Goal: Information Seeking & Learning: Find specific fact

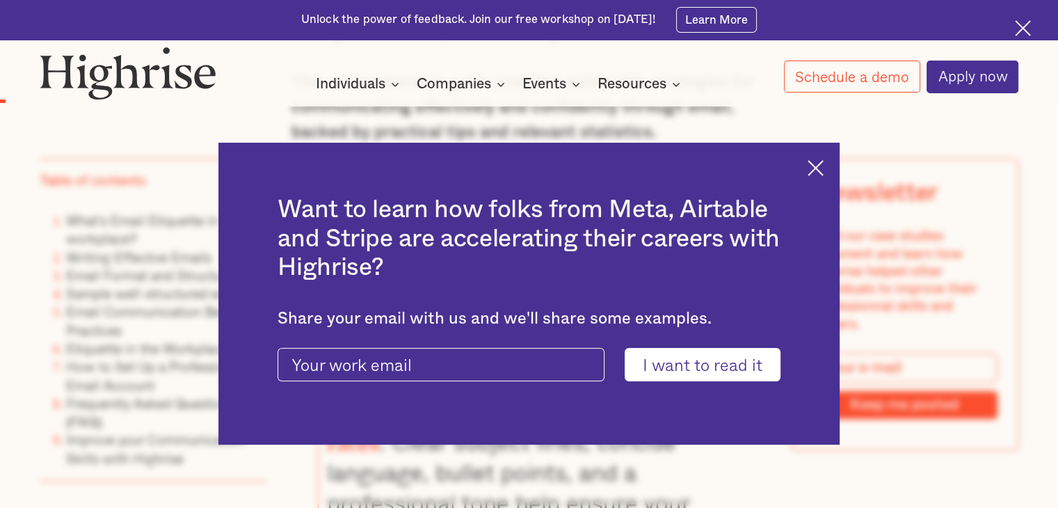
scroll to position [1252, 0]
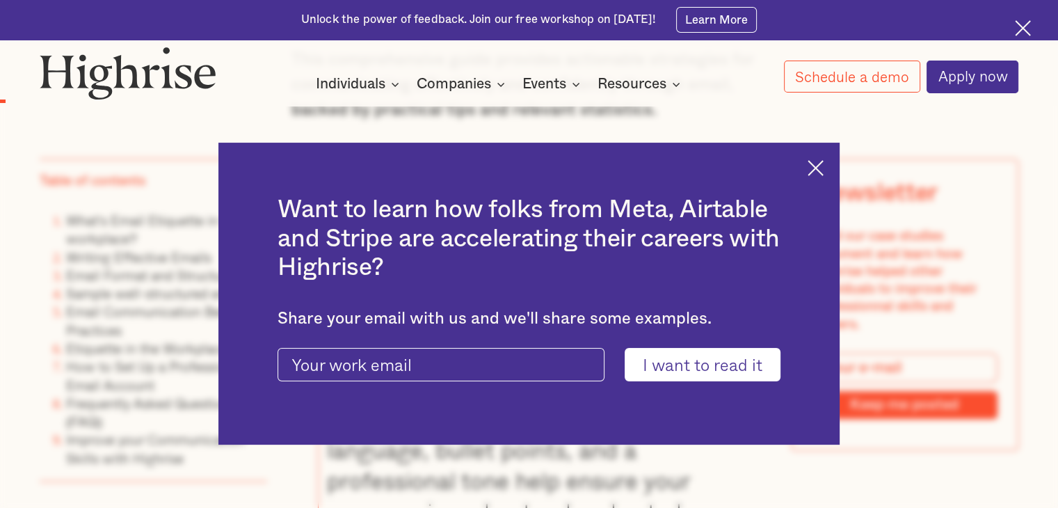
click at [818, 179] on div "Want to learn how folks from Meta, Airtable and Stripe are accelerating their c…" at bounding box center [529, 293] width 622 height 301
click at [822, 170] on img at bounding box center [816, 168] width 16 height 16
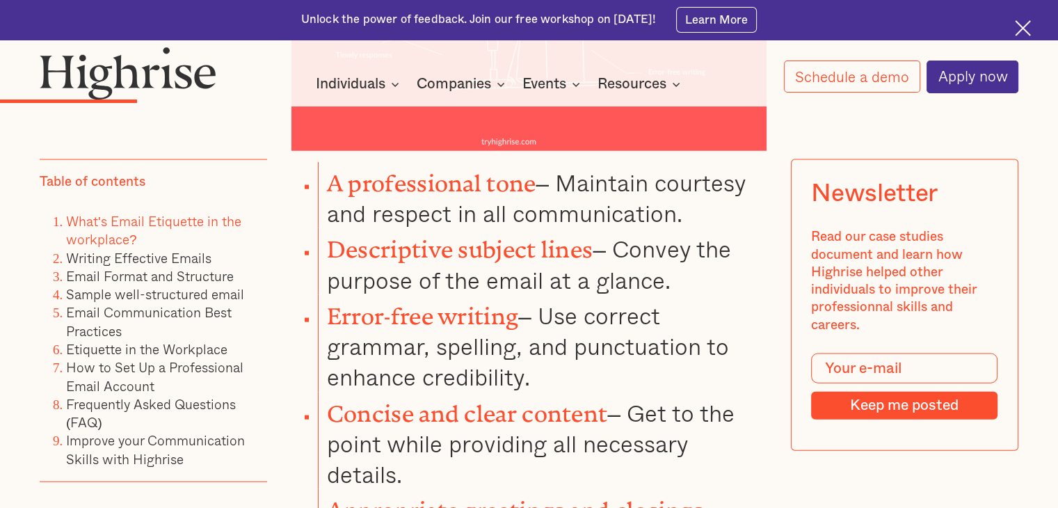
scroll to position [2922, 0]
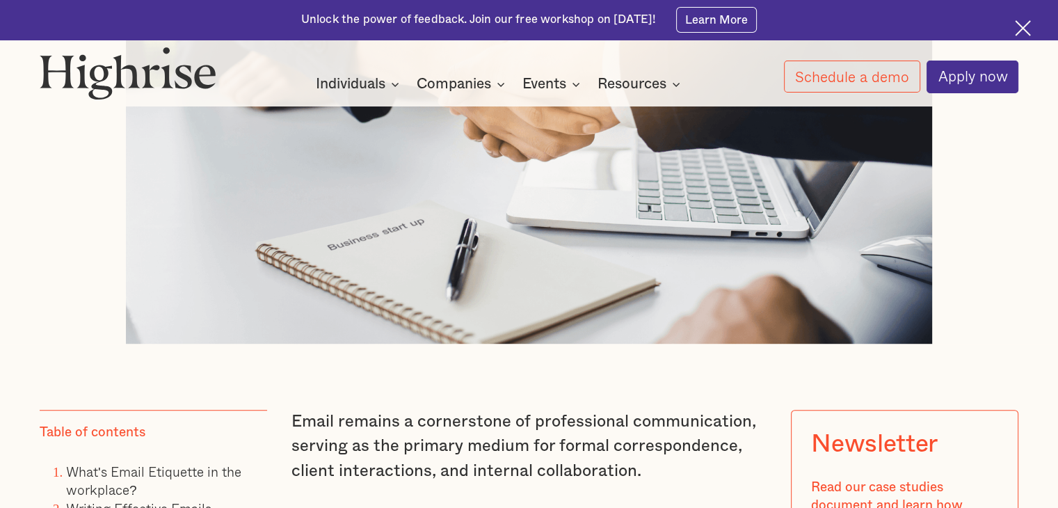
scroll to position [278, 0]
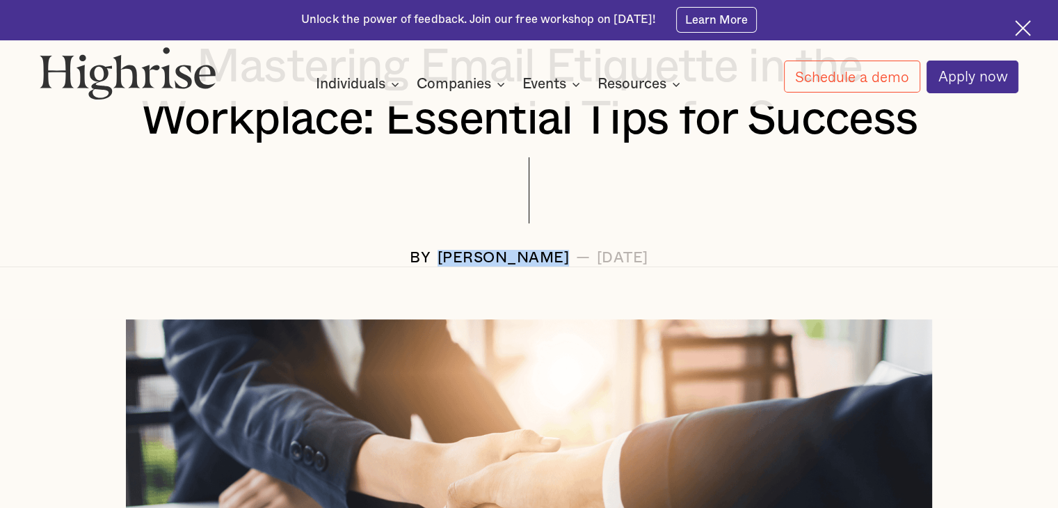
drag, startPoint x: 416, startPoint y: 264, endPoint x: 549, endPoint y: 266, distance: 132.9
click at [549, 266] on div "[PERSON_NAME]" at bounding box center [504, 258] width 132 height 17
copy div "[PERSON_NAME]"
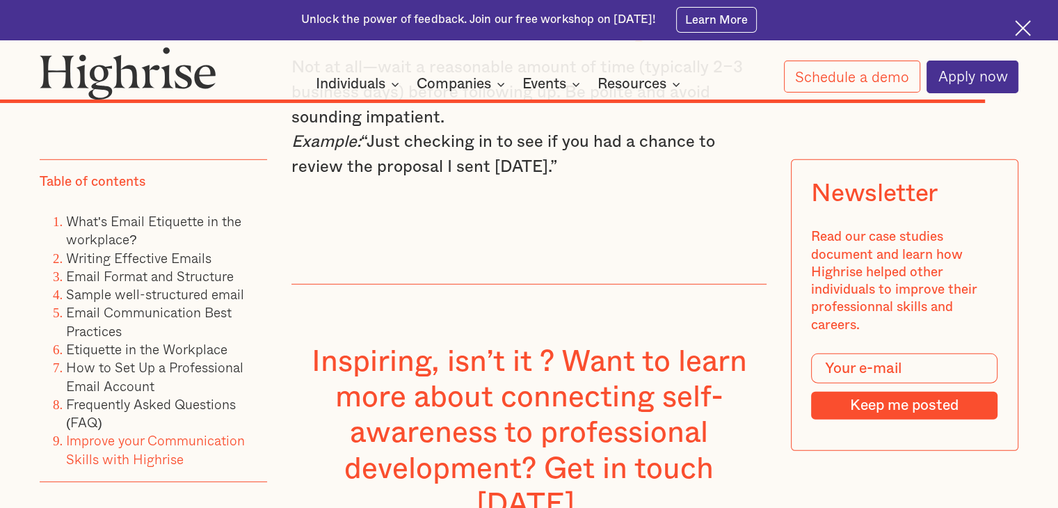
scroll to position [14887, 0]
